Goal: Communication & Community: Answer question/provide support

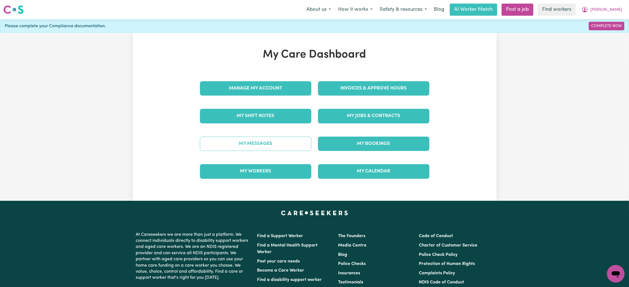
click at [263, 145] on link "My Messages" at bounding box center [255, 144] width 111 height 14
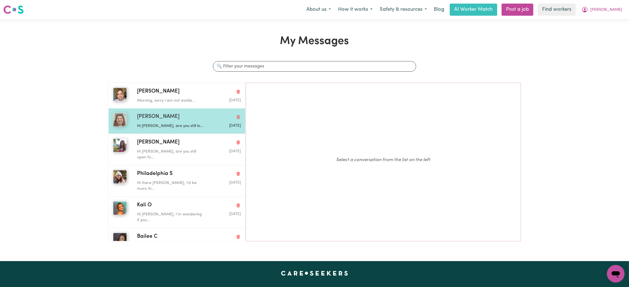
click at [183, 109] on div "[PERSON_NAME] N Hi [PERSON_NAME], are you still lo... [DATE]" at bounding box center [176, 120] width 137 height 25
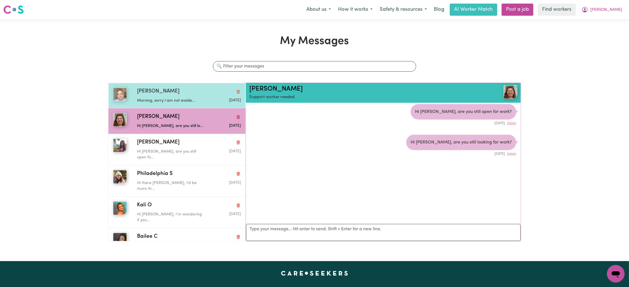
click at [185, 97] on div "Morning, sorry I am not availa..." at bounding box center [171, 100] width 69 height 8
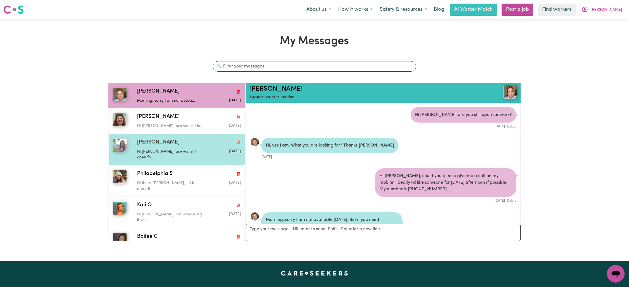
click at [174, 158] on div "[PERSON_NAME] P Hi [PERSON_NAME], are you still open fo... [DATE]" at bounding box center [176, 149] width 137 height 31
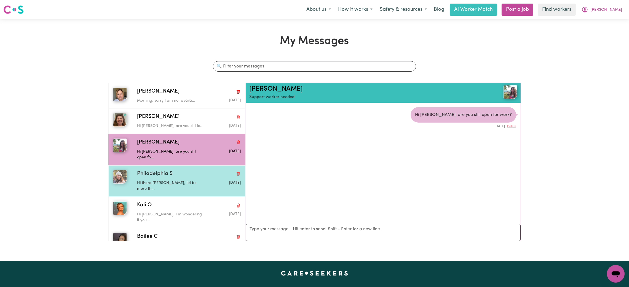
drag, startPoint x: 170, startPoint y: 167, endPoint x: 170, endPoint y: 170, distance: 3.9
click at [170, 170] on span "Philadelphia S" at bounding box center [155, 174] width 36 height 8
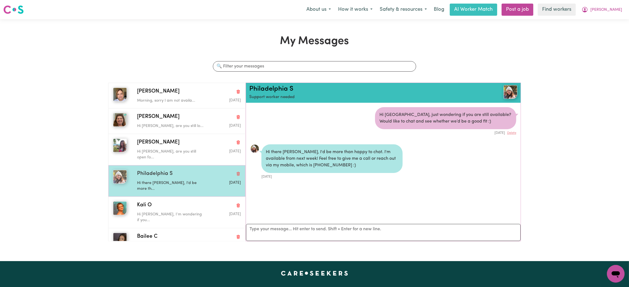
scroll to position [3, 0]
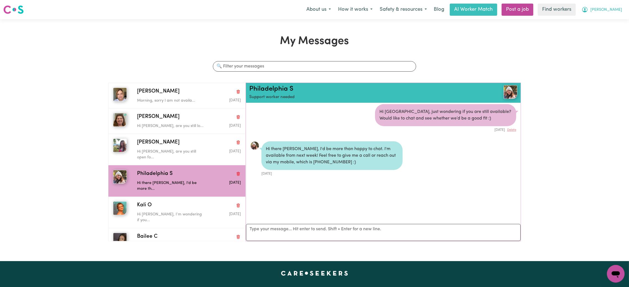
click at [620, 8] on span "[PERSON_NAME]" at bounding box center [607, 10] width 32 height 6
click at [609, 31] on link "Logout" at bounding box center [604, 31] width 44 height 10
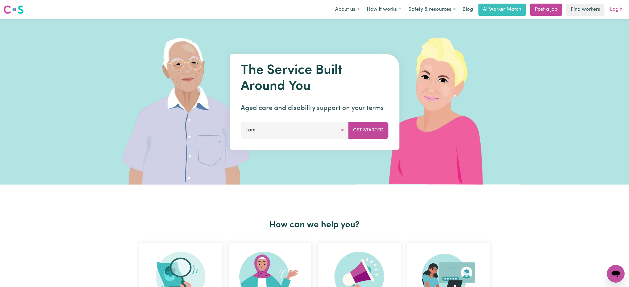
click at [617, 11] on link "Login" at bounding box center [616, 10] width 19 height 12
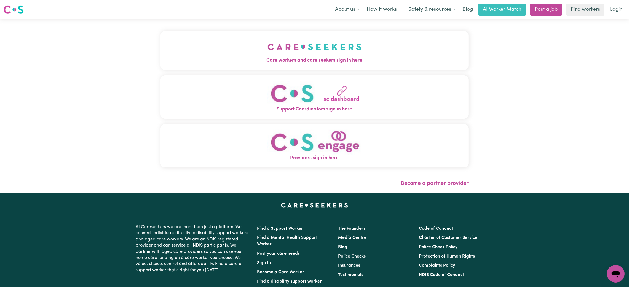
click at [405, 76] on div "Care workers and care seekers sign in here Support Coordinators sign in here Pr…" at bounding box center [314, 106] width 315 height 174
drag, startPoint x: 391, startPoint y: 63, endPoint x: 411, endPoint y: 68, distance: 20.6
click at [391, 63] on span "Care workers and care seekers sign in here" at bounding box center [315, 60] width 308 height 7
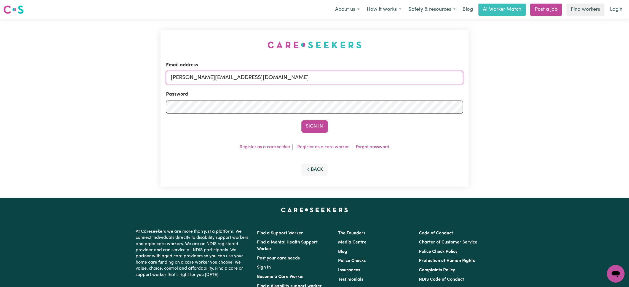
click at [222, 82] on input "[PERSON_NAME][EMAIL_ADDRESS][DOMAIN_NAME]" at bounding box center [314, 77] width 297 height 13
drag, startPoint x: 201, startPoint y: 82, endPoint x: 388, endPoint y: 96, distance: 187.6
click at [388, 96] on form "Email address [EMAIL_ADDRESS][PERSON_NAME][DOMAIN_NAME] Password Sign In" at bounding box center [314, 97] width 297 height 71
type input "[EMAIL_ADDRESS][DOMAIN_NAME]"
click at [312, 127] on button "Sign In" at bounding box center [314, 127] width 26 height 12
